Goal: Task Accomplishment & Management: Manage account settings

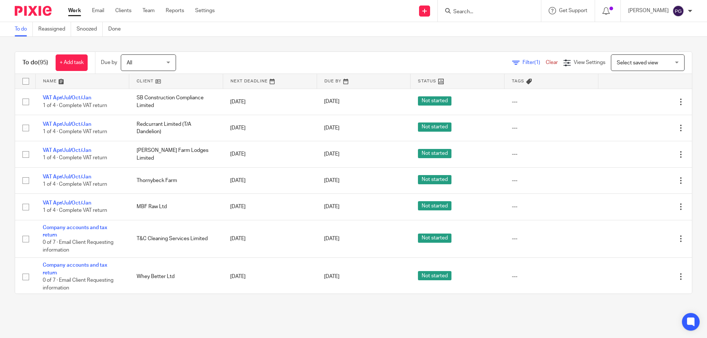
click at [91, 12] on ul "Work Email Clients Team Reports Settings" at bounding box center [147, 10] width 158 height 7
click at [98, 8] on link "Email" at bounding box center [98, 10] width 12 height 7
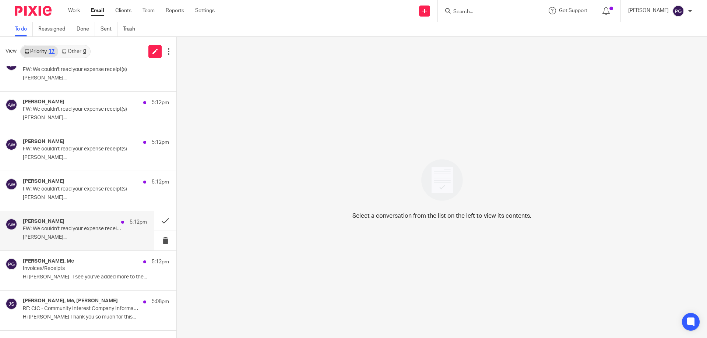
scroll to position [406, 0]
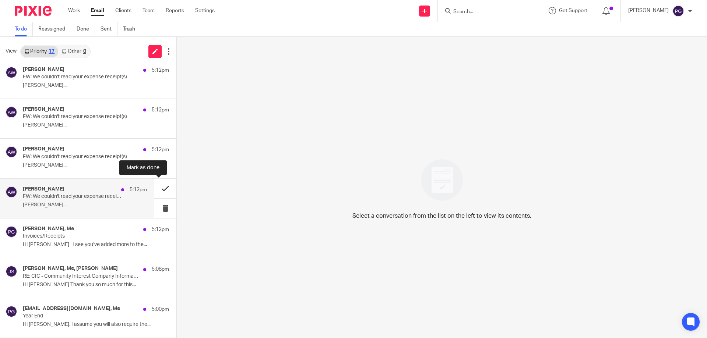
click at [154, 186] on button at bounding box center [165, 189] width 22 height 20
click at [157, 185] on button at bounding box center [165, 189] width 22 height 20
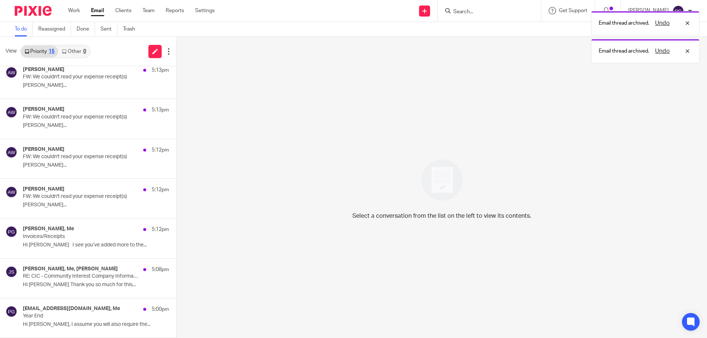
scroll to position [326, 0]
click at [176, 185] on button at bounding box center [179, 189] width 6 height 20
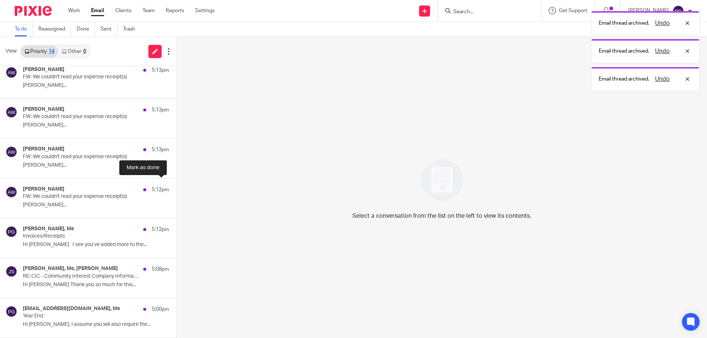
click at [176, 185] on button at bounding box center [179, 189] width 6 height 20
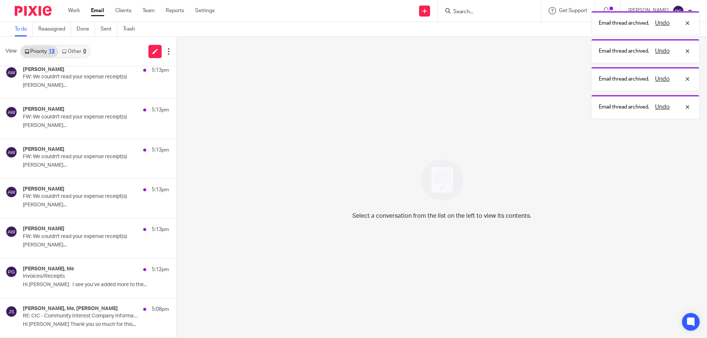
click at [176, 185] on button at bounding box center [179, 189] width 6 height 20
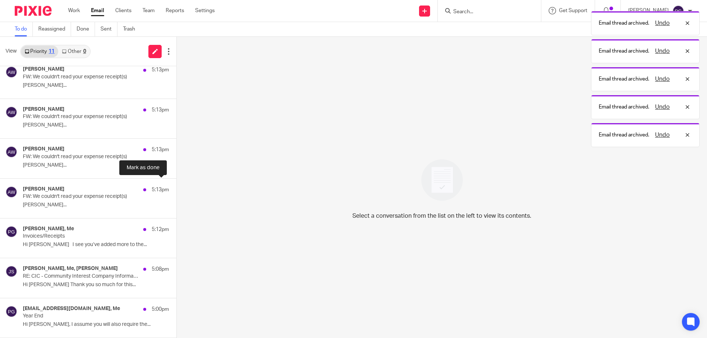
click at [176, 185] on button at bounding box center [179, 189] width 6 height 20
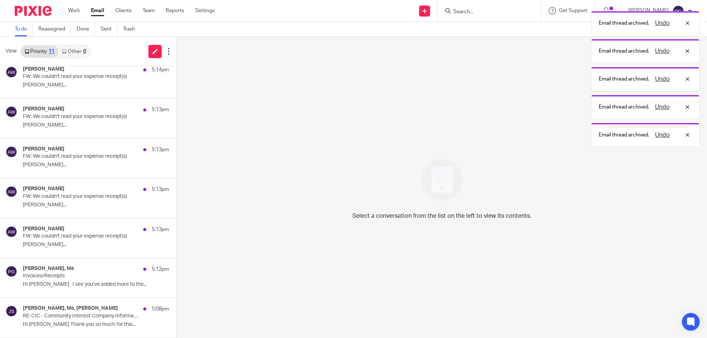
click at [176, 185] on button at bounding box center [179, 189] width 6 height 20
click at [157, 185] on div "Adrian Wilson 5:13pm FW: We couldn't read your expense receipt(s) Adrian..." at bounding box center [88, 199] width 176 height 40
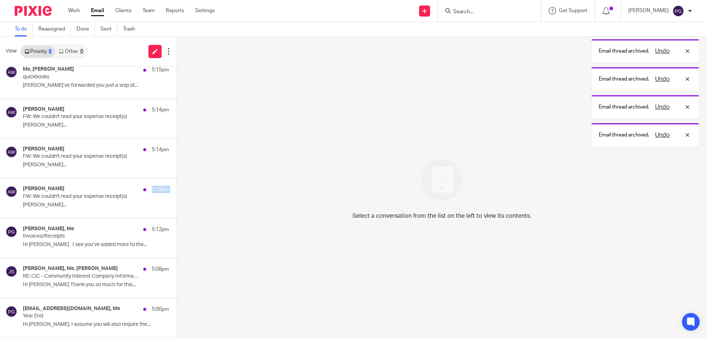
click at [176, 185] on button at bounding box center [179, 189] width 6 height 20
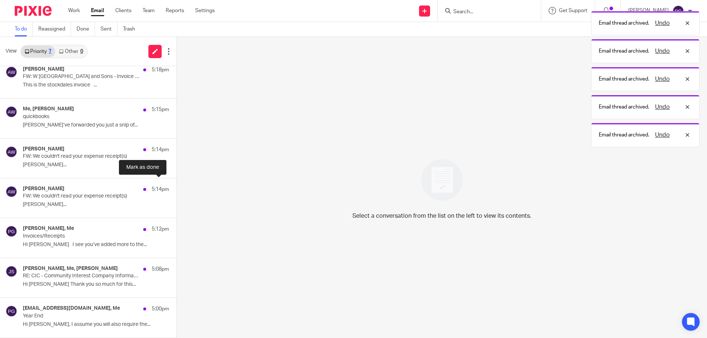
click at [176, 185] on button at bounding box center [179, 189] width 6 height 20
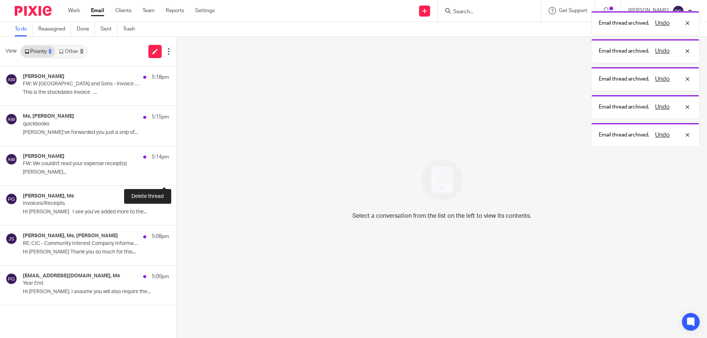
click at [176, 185] on button at bounding box center [179, 176] width 6 height 20
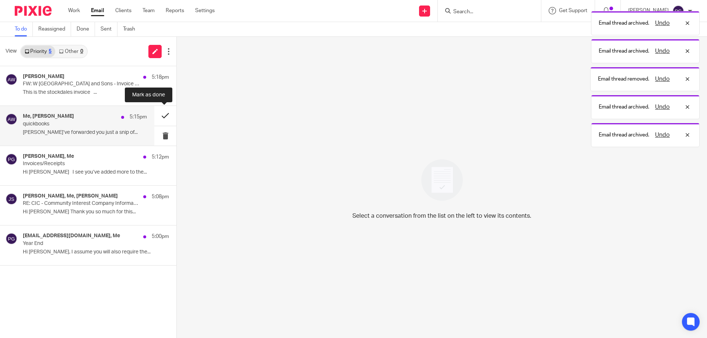
click at [164, 118] on button at bounding box center [165, 116] width 22 height 20
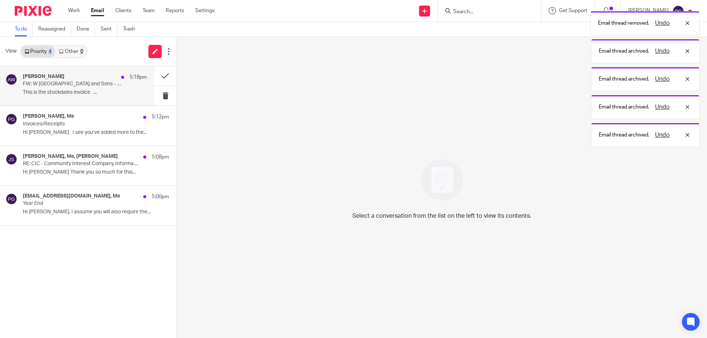
drag, startPoint x: 165, startPoint y: 76, endPoint x: 96, endPoint y: 89, distance: 69.8
click at [96, 89] on div "Adrian Wilson 5:18pm FW: W Stockdale and Sons - Invoice 46 This is the stockdal…" at bounding box center [88, 86] width 176 height 40
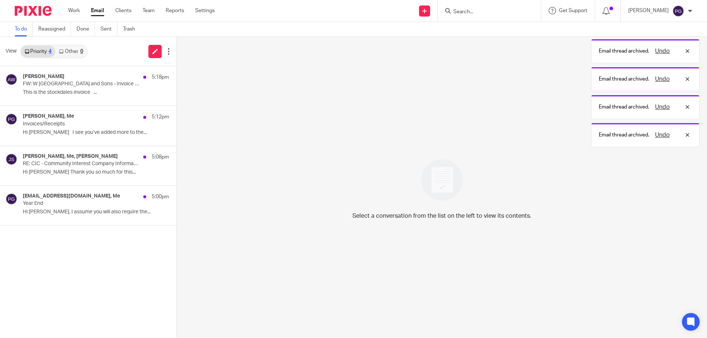
click at [70, 337] on div "Adrian Wilson 5:18pm FW: W Stockdale and Sons - Invoice 46 This is the stockdal…" at bounding box center [88, 202] width 176 height 272
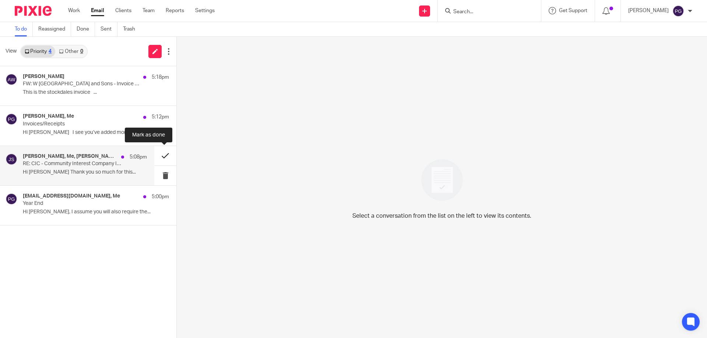
click at [166, 158] on button at bounding box center [165, 156] width 22 height 20
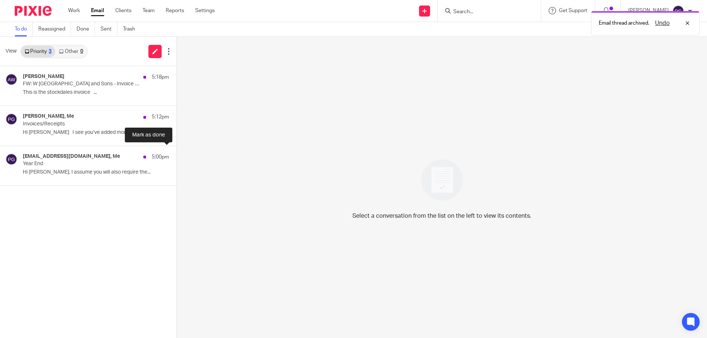
click at [176, 158] on button at bounding box center [179, 156] width 6 height 20
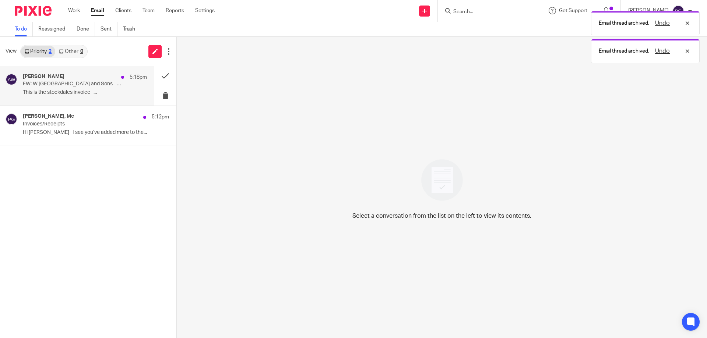
click at [79, 90] on p "This is the stockdales invoice ..." at bounding box center [85, 92] width 124 height 6
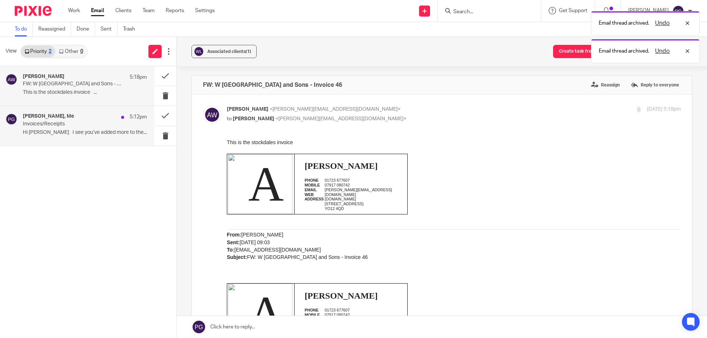
click at [68, 122] on p "Invoices/Receipts" at bounding box center [72, 124] width 99 height 6
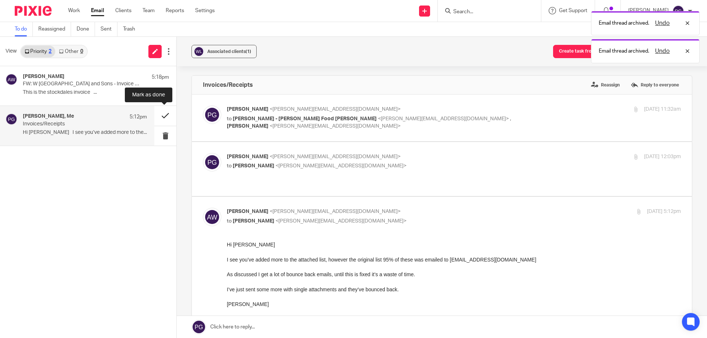
click at [164, 113] on button at bounding box center [165, 116] width 22 height 20
